Goal: Task Accomplishment & Management: Manage account settings

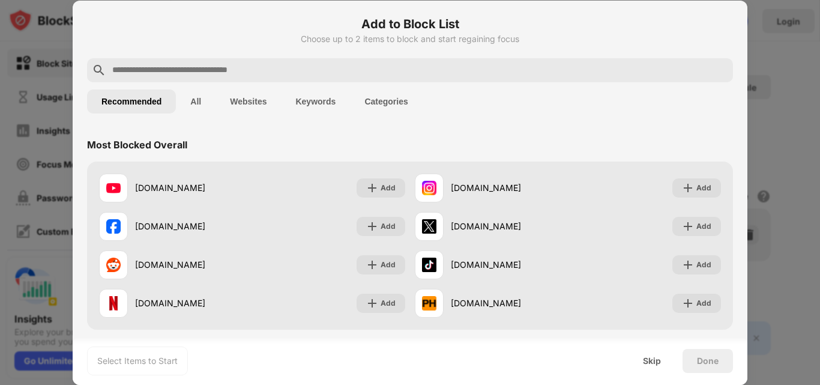
click at [318, 100] on button "Keywords" at bounding box center [315, 101] width 69 height 24
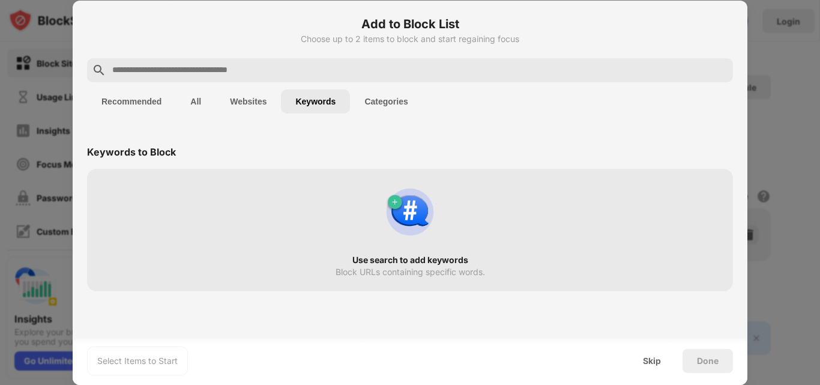
click at [332, 69] on input "text" at bounding box center [419, 70] width 617 height 14
click at [338, 229] on div "Use search to add keywords Block URLs containing specific words." at bounding box center [410, 230] width 632 height 108
click at [244, 68] on input "text" at bounding box center [419, 70] width 617 height 14
type input "*"
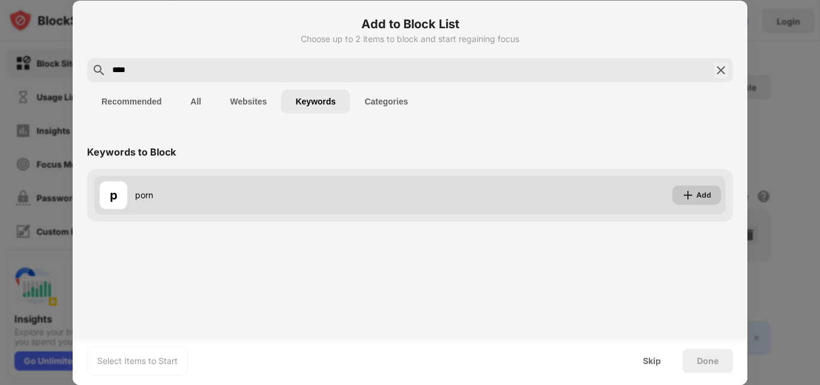
type input "****"
click at [694, 195] on img at bounding box center [688, 195] width 12 height 12
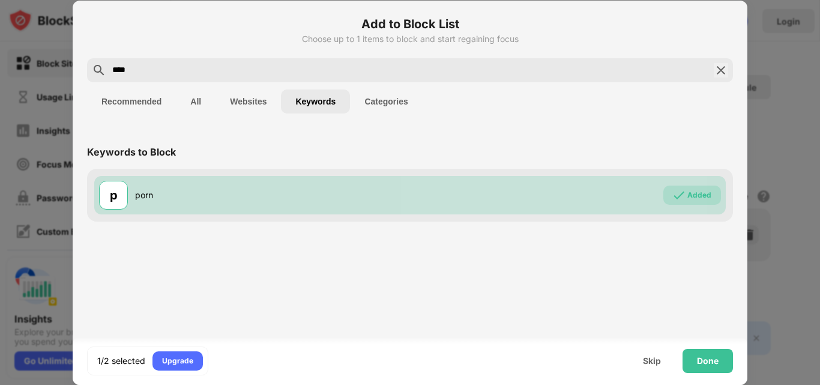
click at [235, 64] on input "****" at bounding box center [410, 70] width 598 height 14
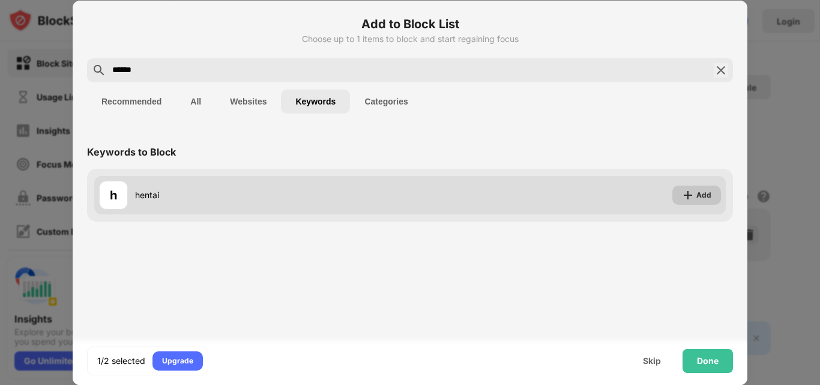
type input "******"
click at [700, 197] on div "Add" at bounding box center [704, 195] width 15 height 12
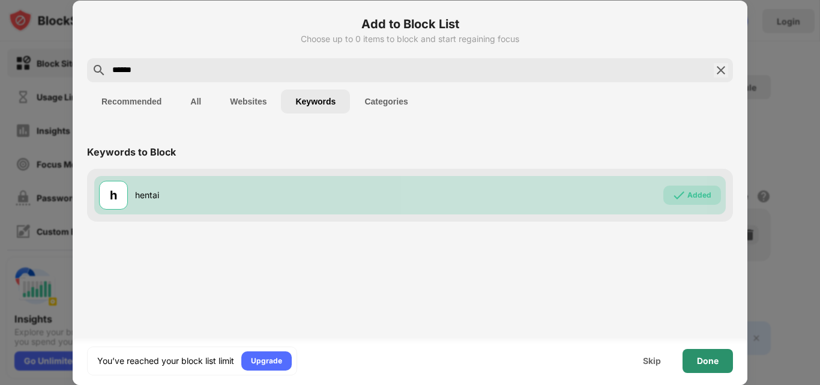
click at [696, 359] on div "Done" at bounding box center [708, 361] width 50 height 24
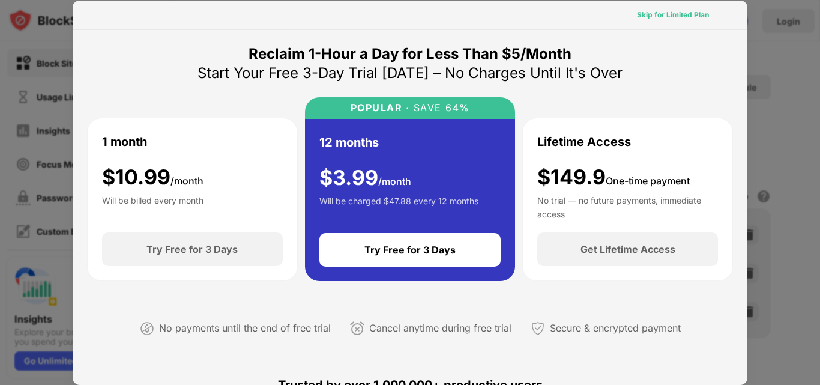
click at [676, 19] on div "Skip for Limited Plan" at bounding box center [673, 15] width 72 height 12
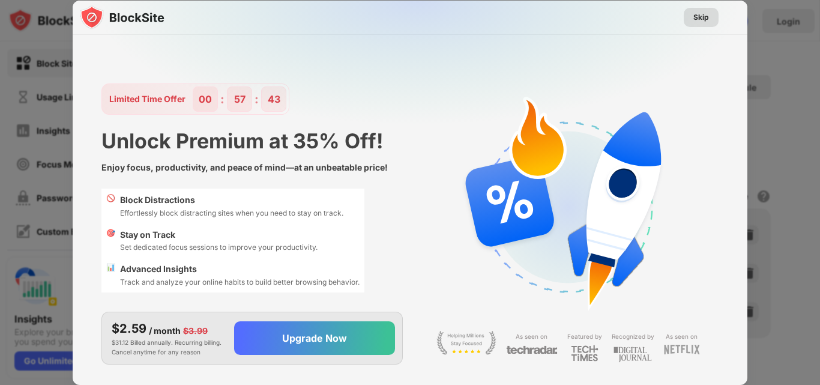
click at [706, 12] on div "Skip" at bounding box center [702, 17] width 16 height 12
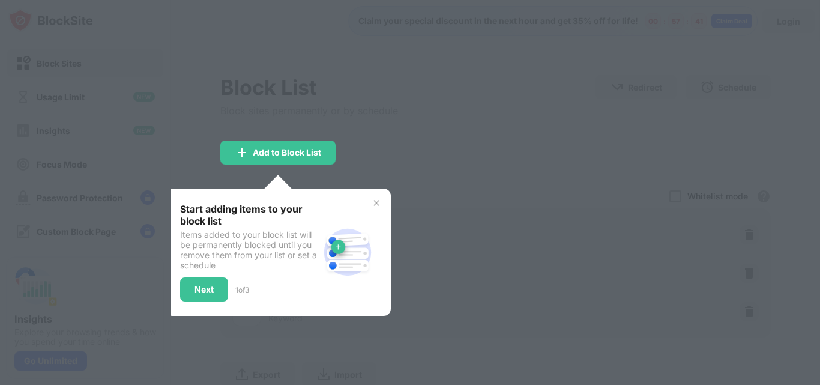
click at [372, 205] on img at bounding box center [377, 203] width 10 height 10
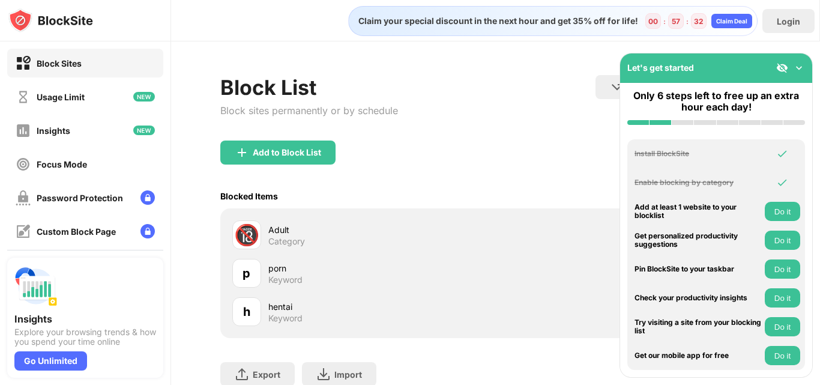
click at [799, 67] on img at bounding box center [799, 68] width 12 height 12
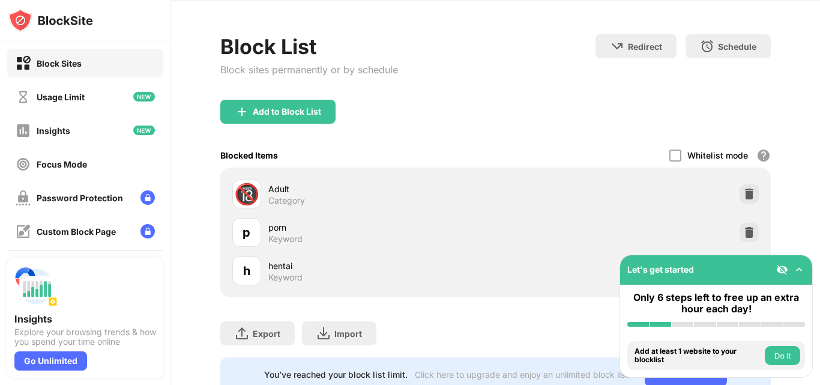
scroll to position [89, 0]
